Goal: Information Seeking & Learning: Check status

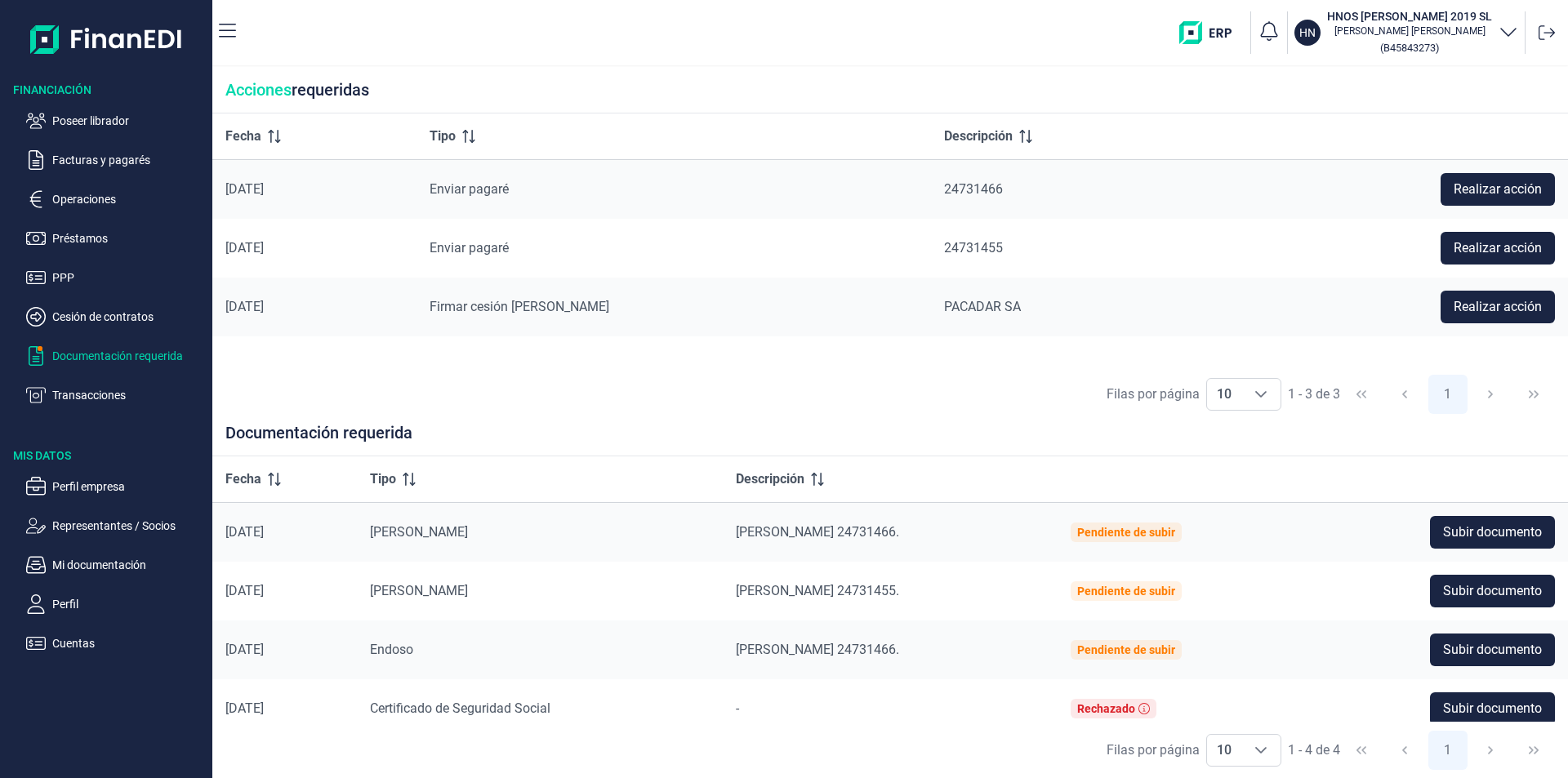
click at [93, 122] on p "Poseer librador" at bounding box center [129, 121] width 153 height 20
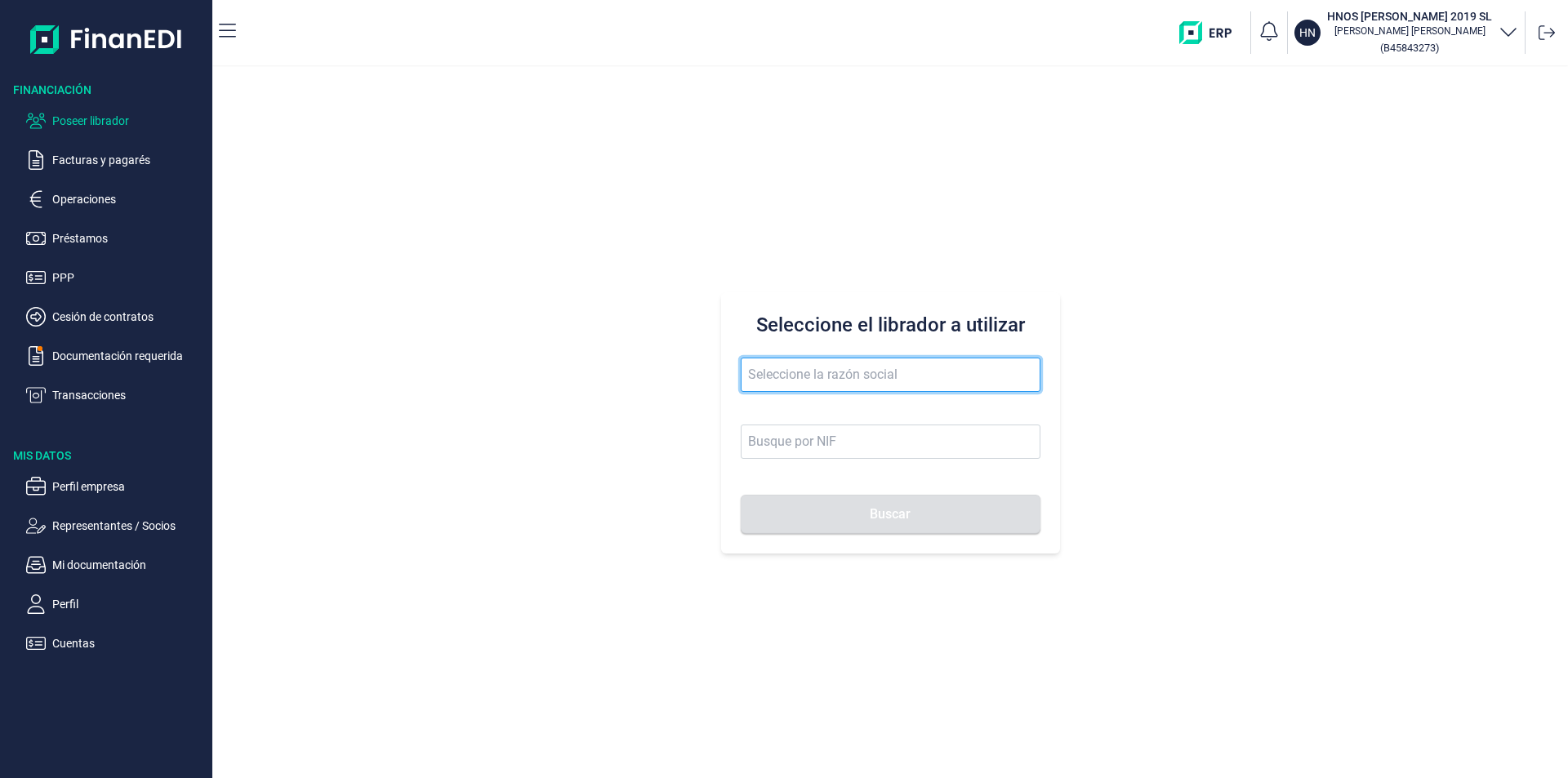
click at [759, 372] on input "text" at bounding box center [890, 375] width 299 height 34
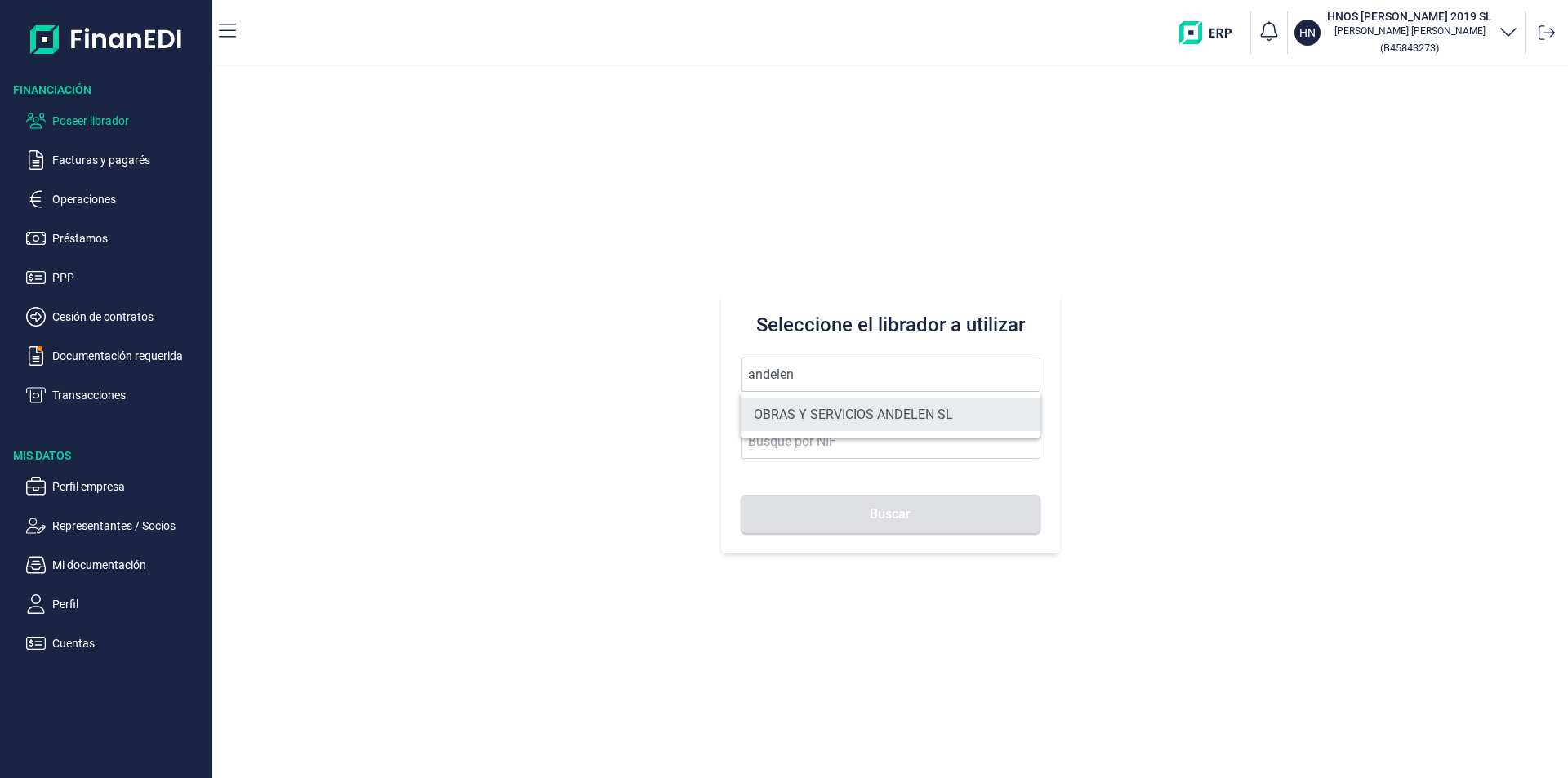
click at [803, 421] on li "OBRAS Y SERVICIOS ANDELEN SL" at bounding box center [890, 415] width 299 height 33
type input "OBRAS Y SERVICIOS ANDELEN SL"
type input "B06659635"
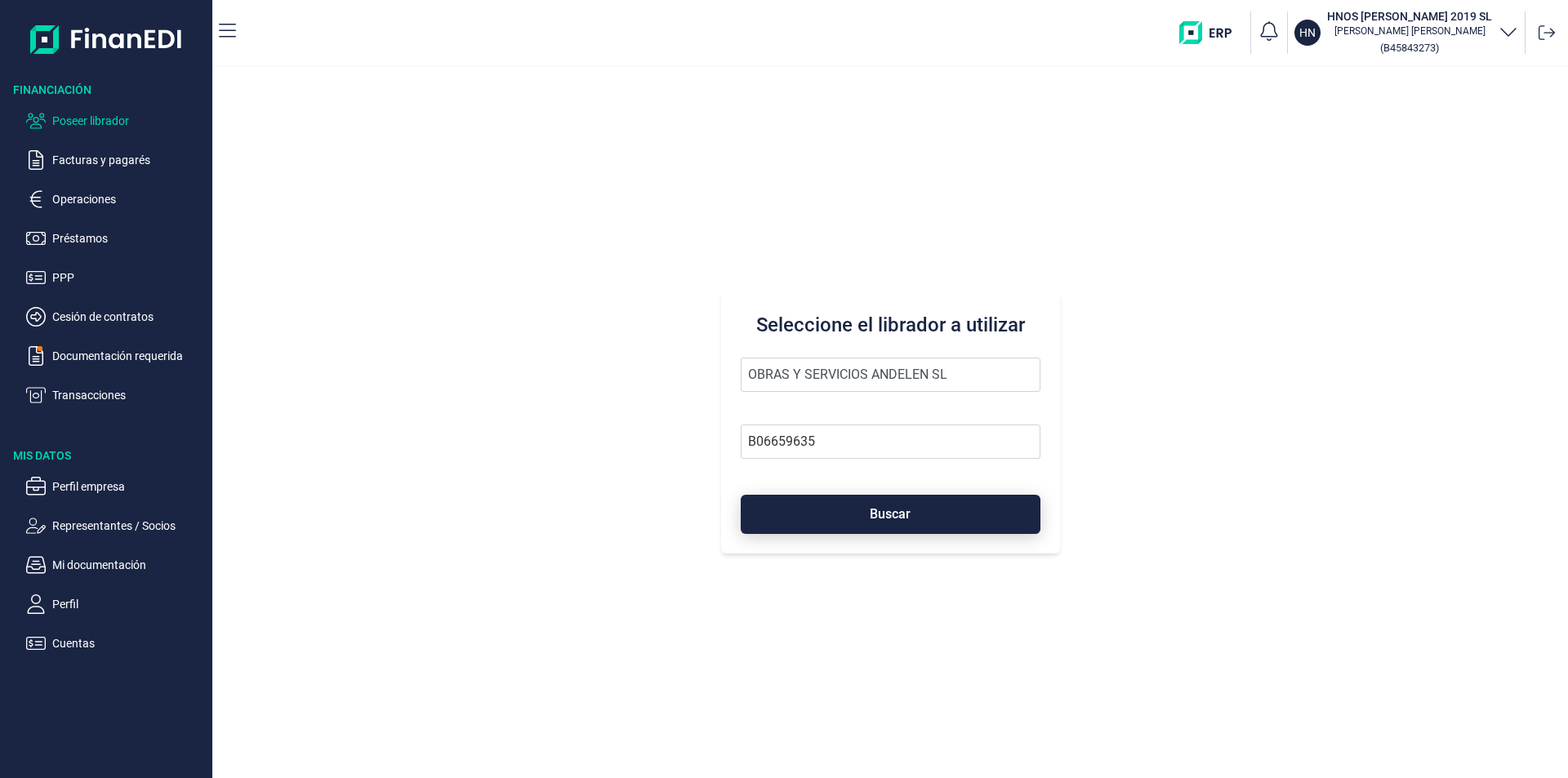
click at [850, 517] on button "Buscar" at bounding box center [890, 514] width 299 height 39
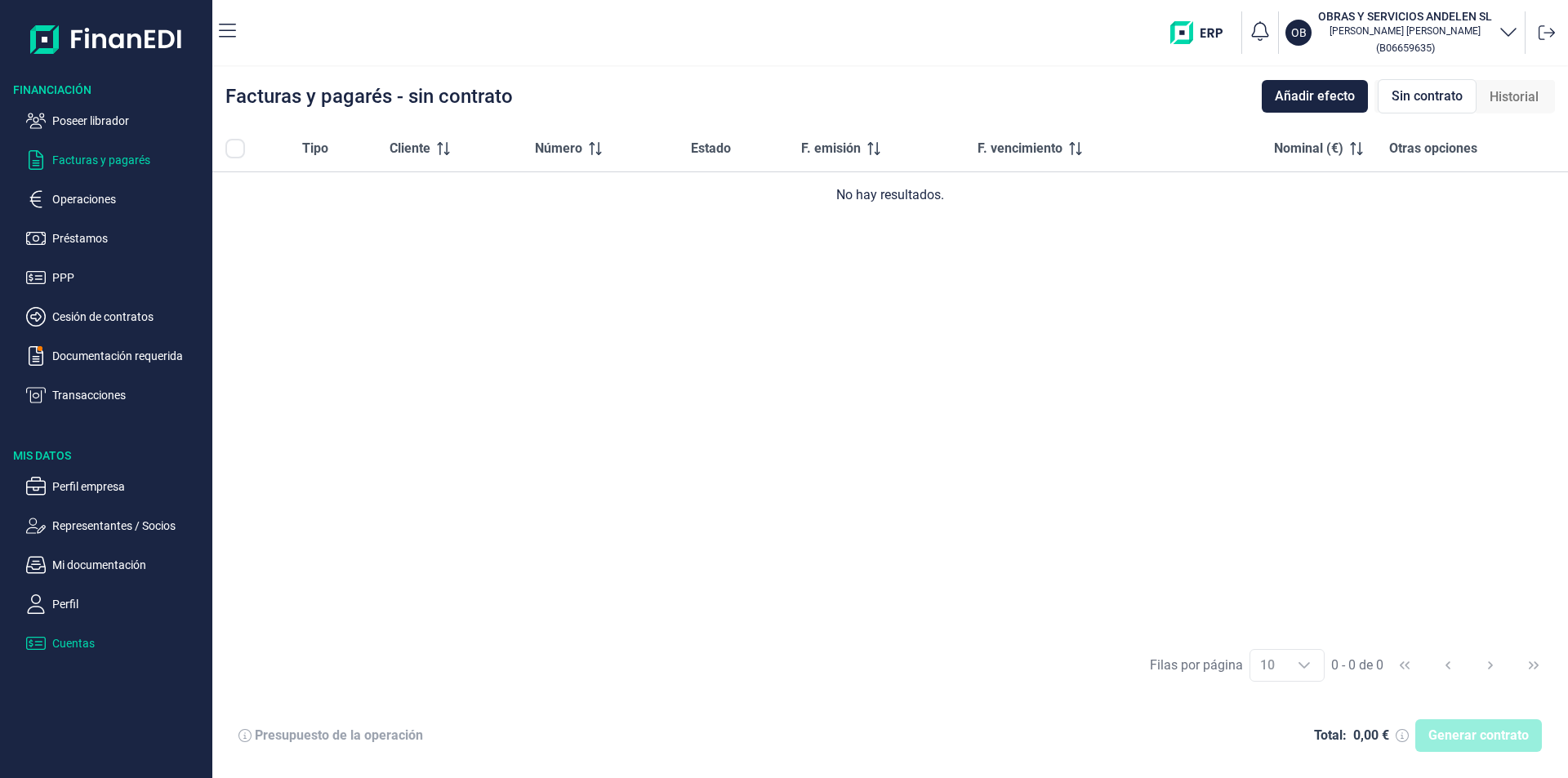
click at [88, 642] on p "Cuentas" at bounding box center [129, 644] width 153 height 20
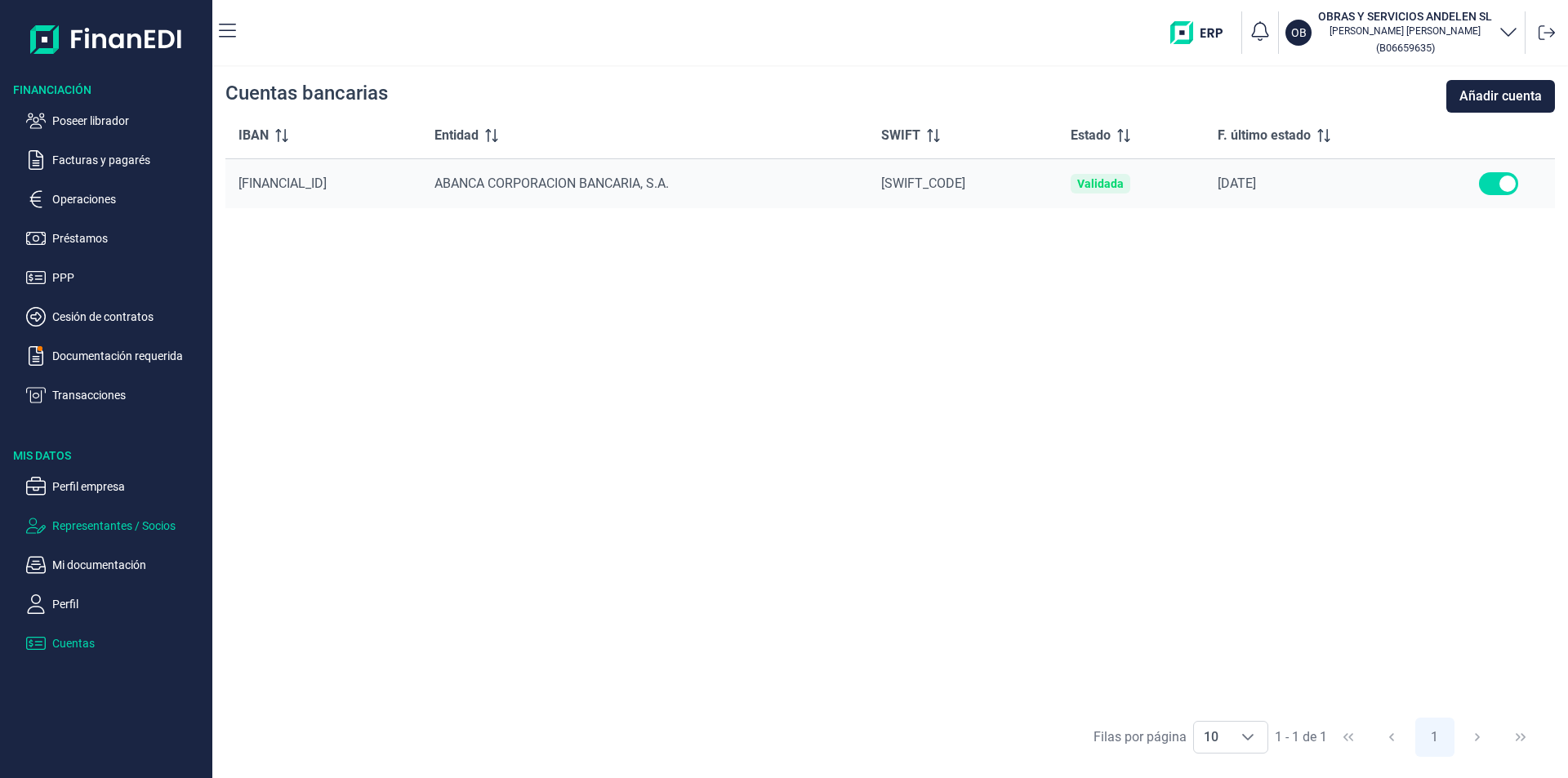
click at [93, 526] on p "Representantes / Socios" at bounding box center [129, 525] width 153 height 20
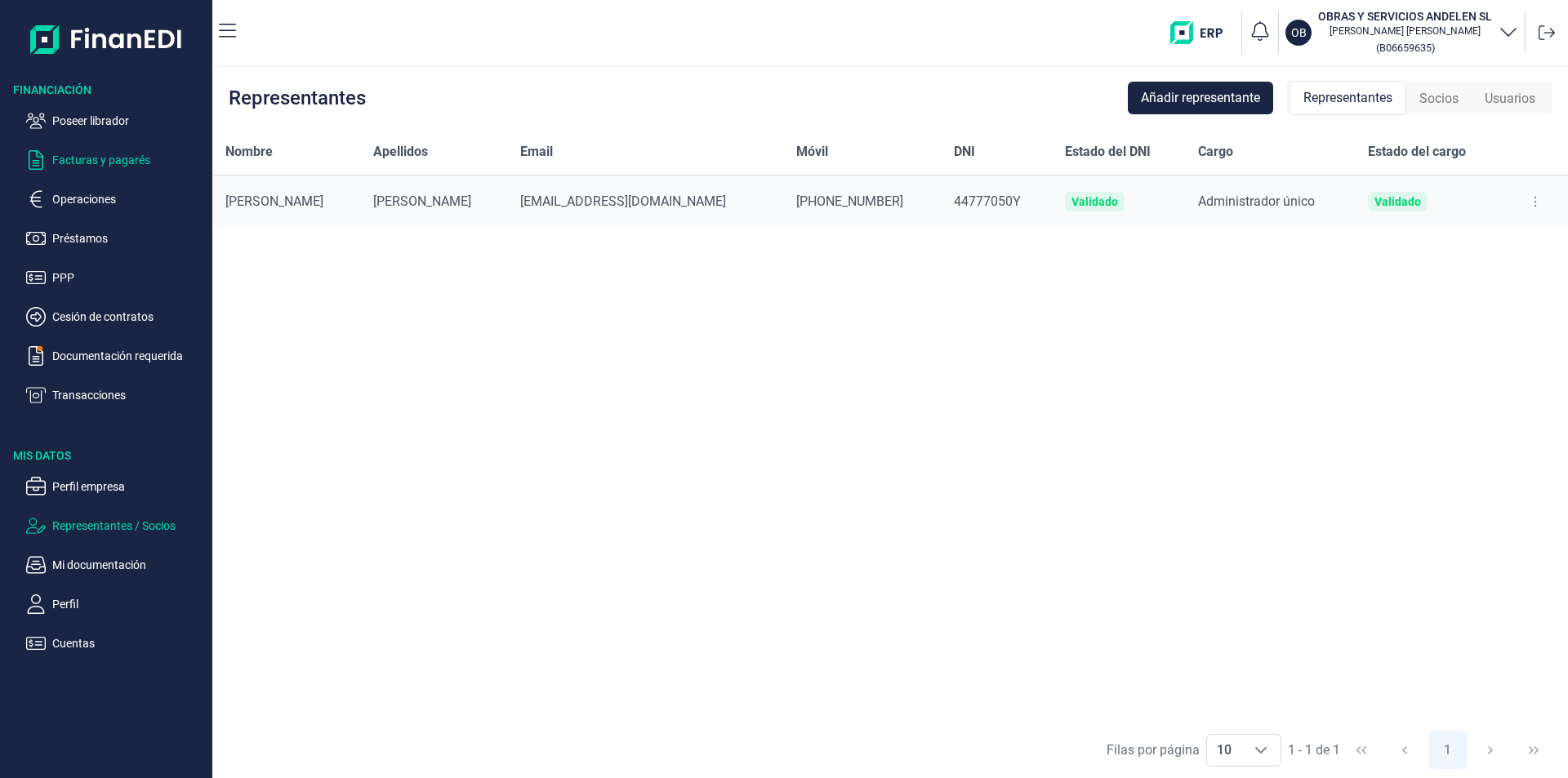
click at [101, 157] on p "Facturas y pagarés" at bounding box center [129, 160] width 153 height 20
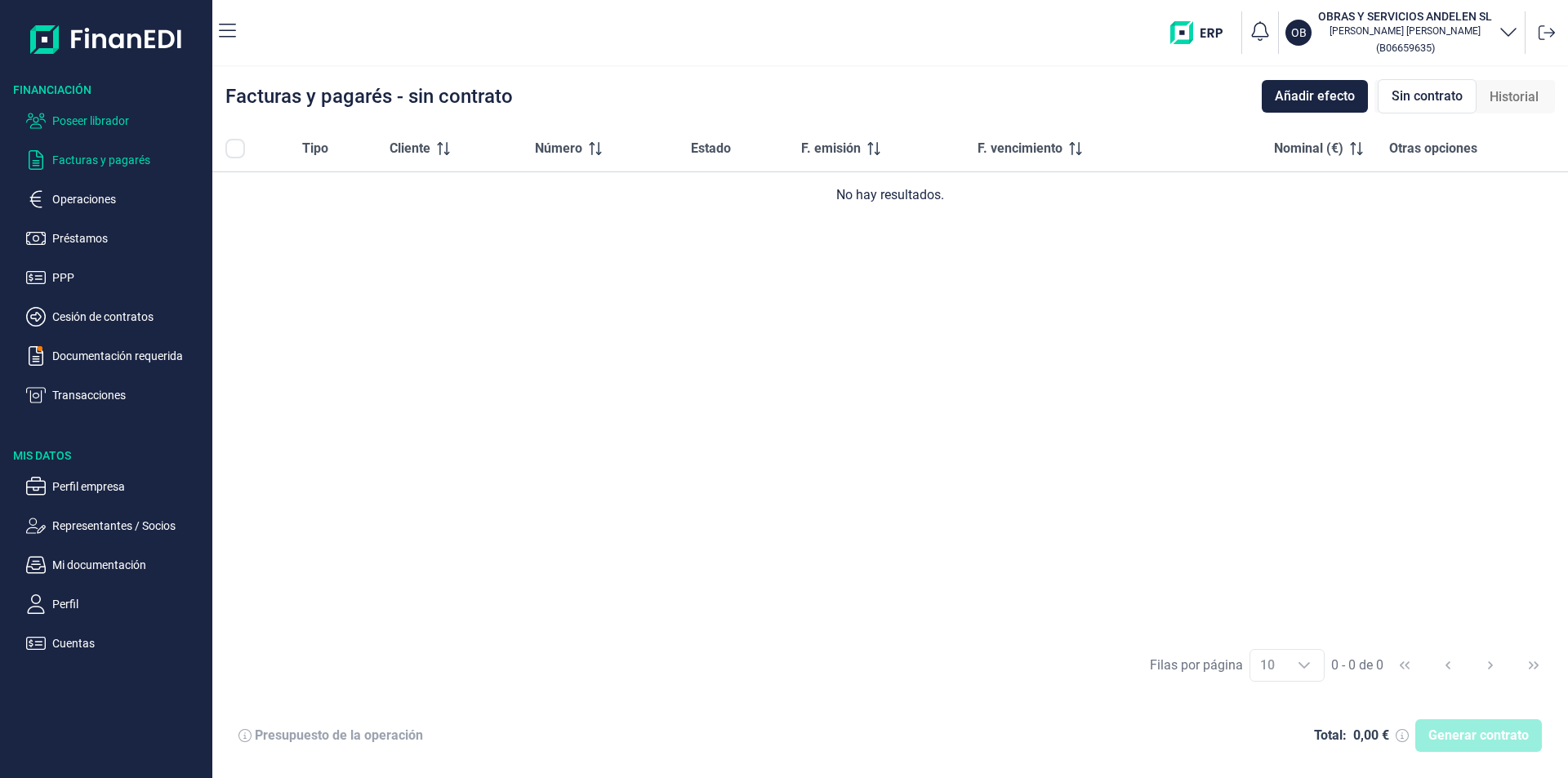
click at [110, 113] on p "Poseer librador" at bounding box center [129, 121] width 153 height 20
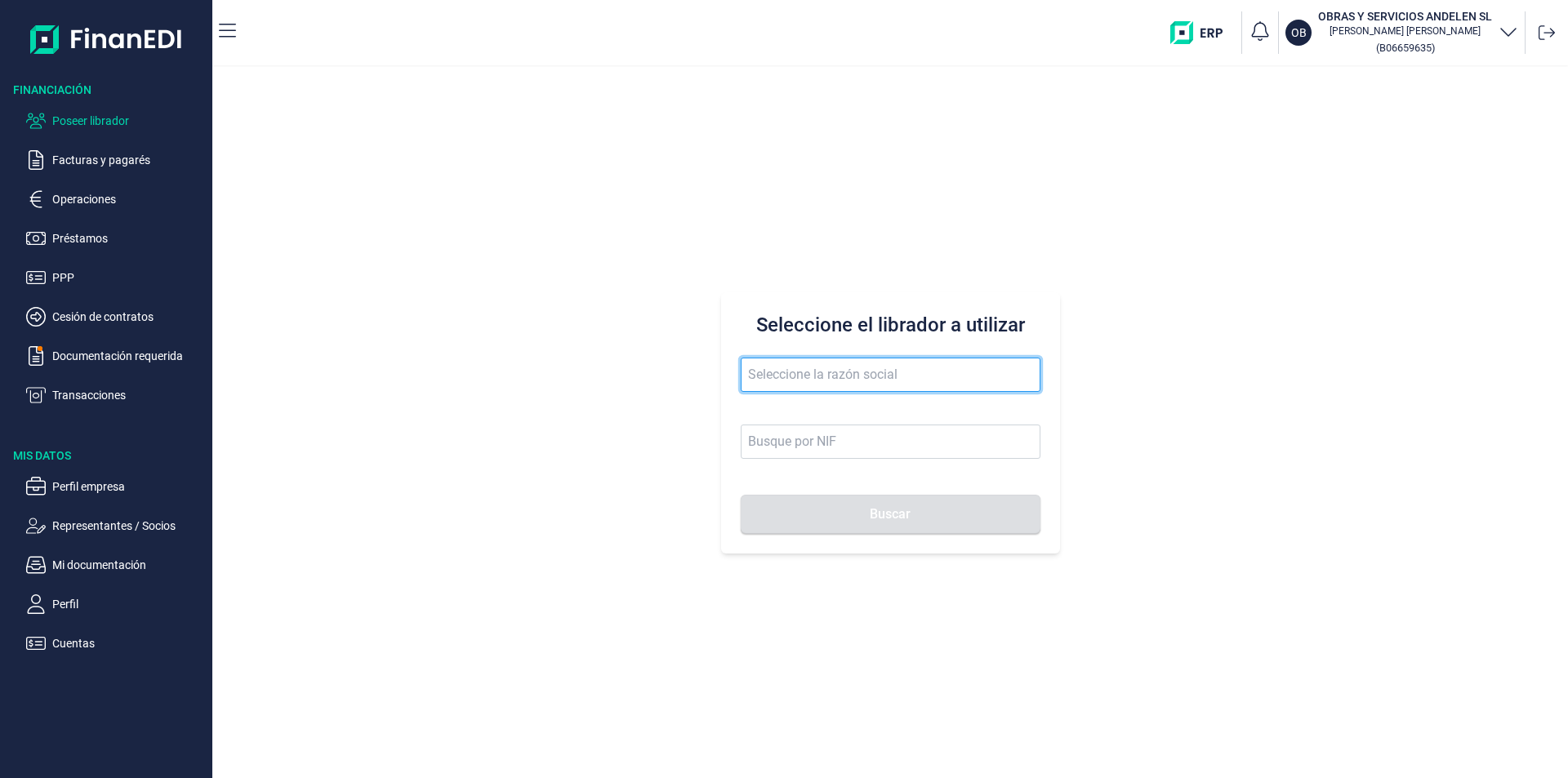
click at [763, 382] on input "text" at bounding box center [890, 375] width 299 height 34
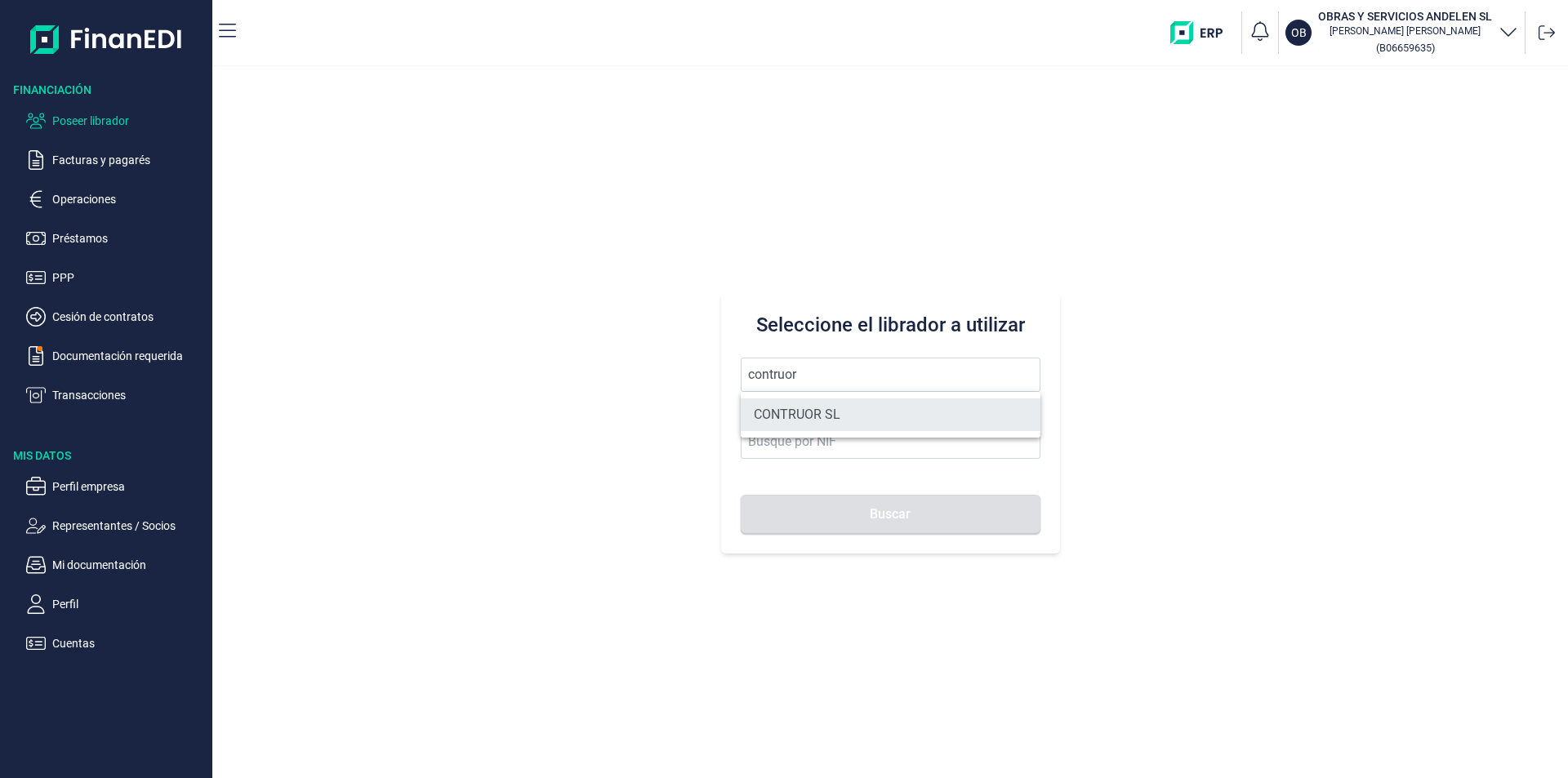
click at [817, 415] on li "CONTRUOR SL" at bounding box center [890, 415] width 299 height 33
type input "CONTRUOR SL"
type input "B02897700"
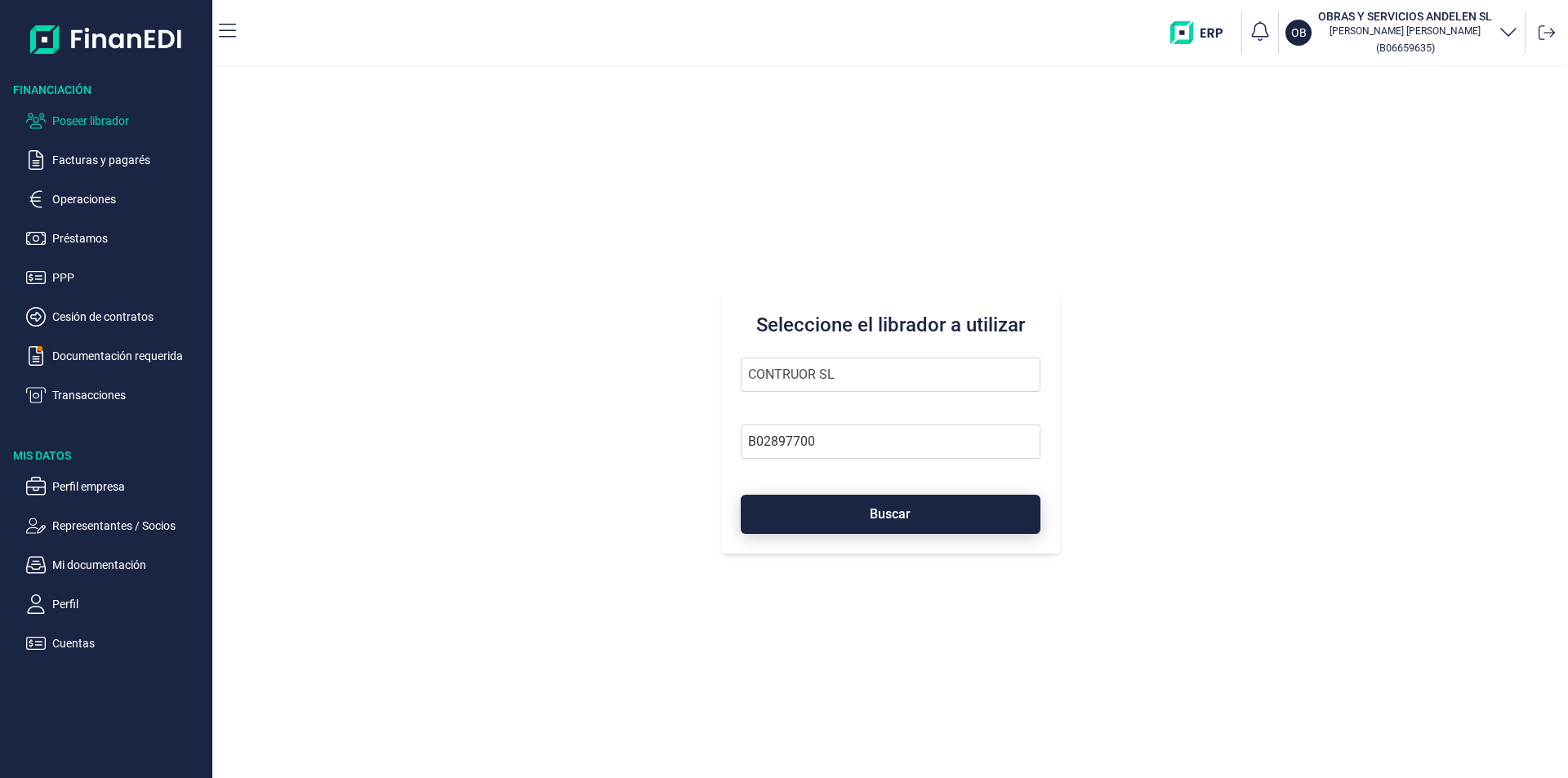
click at [847, 511] on button "Buscar" at bounding box center [890, 514] width 299 height 39
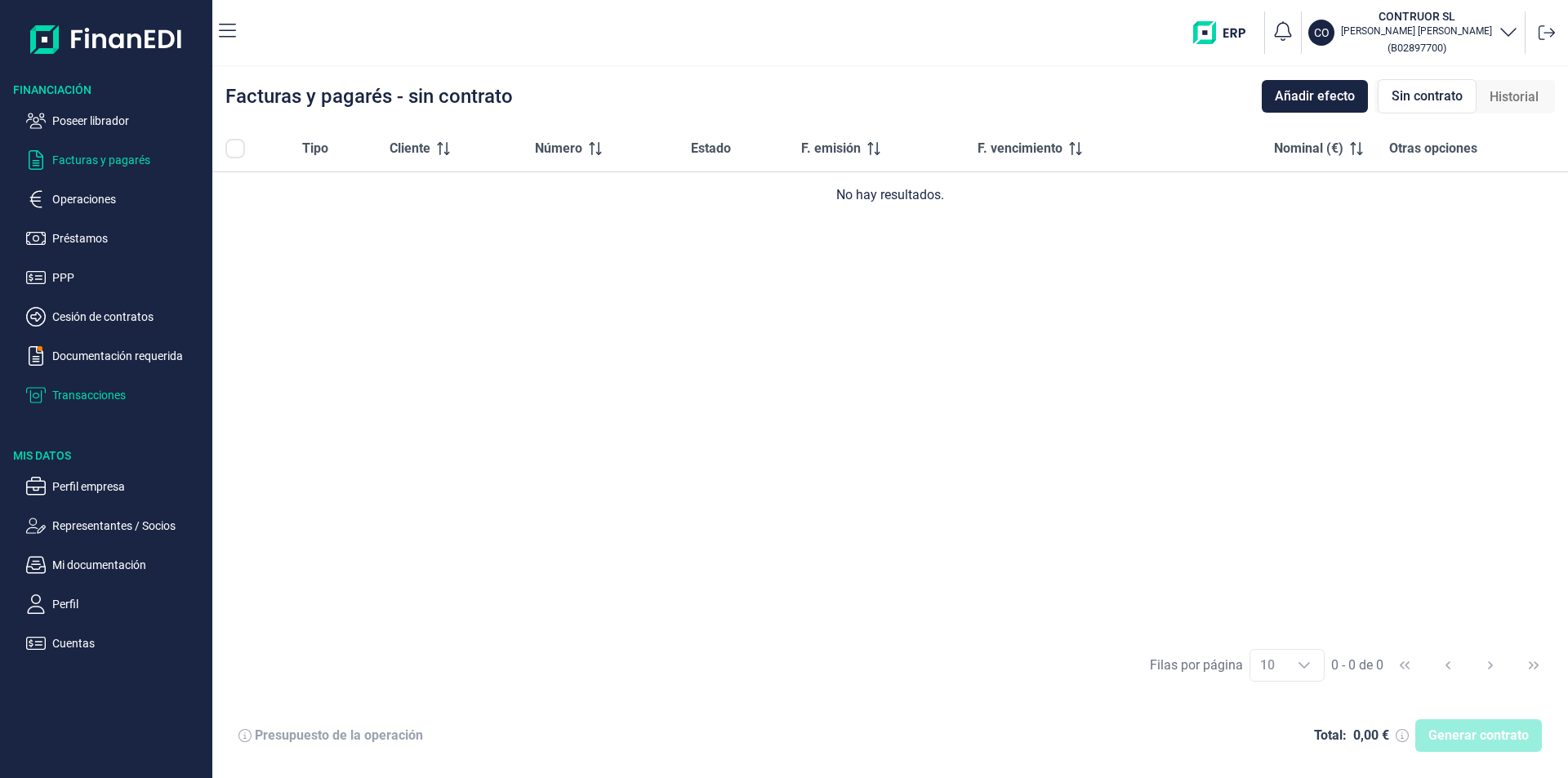
click at [98, 394] on p "Transacciones" at bounding box center [129, 395] width 153 height 20
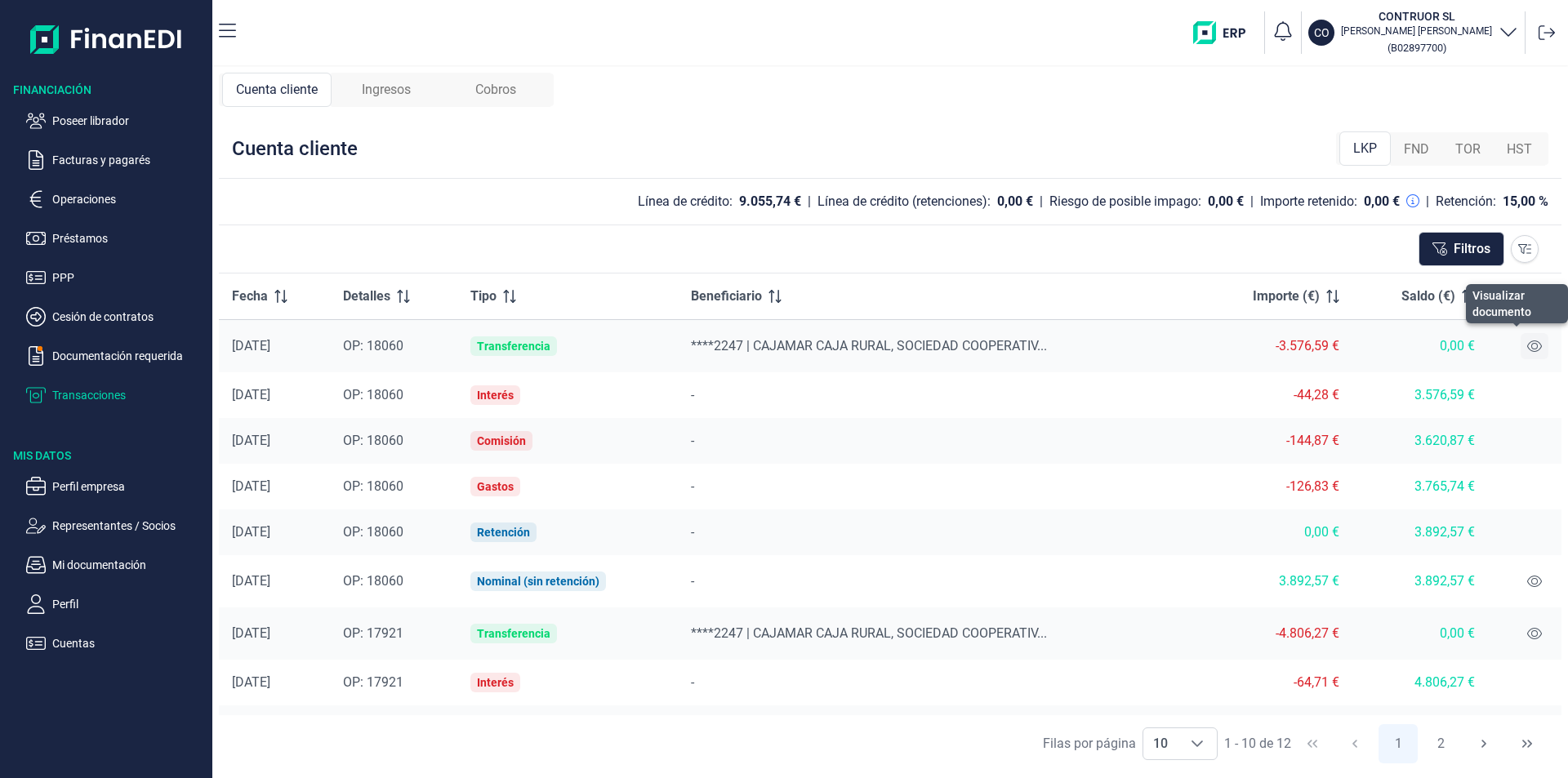
click at [1527, 339] on icon at bounding box center [1534, 346] width 15 height 13
